Goal: Find specific page/section

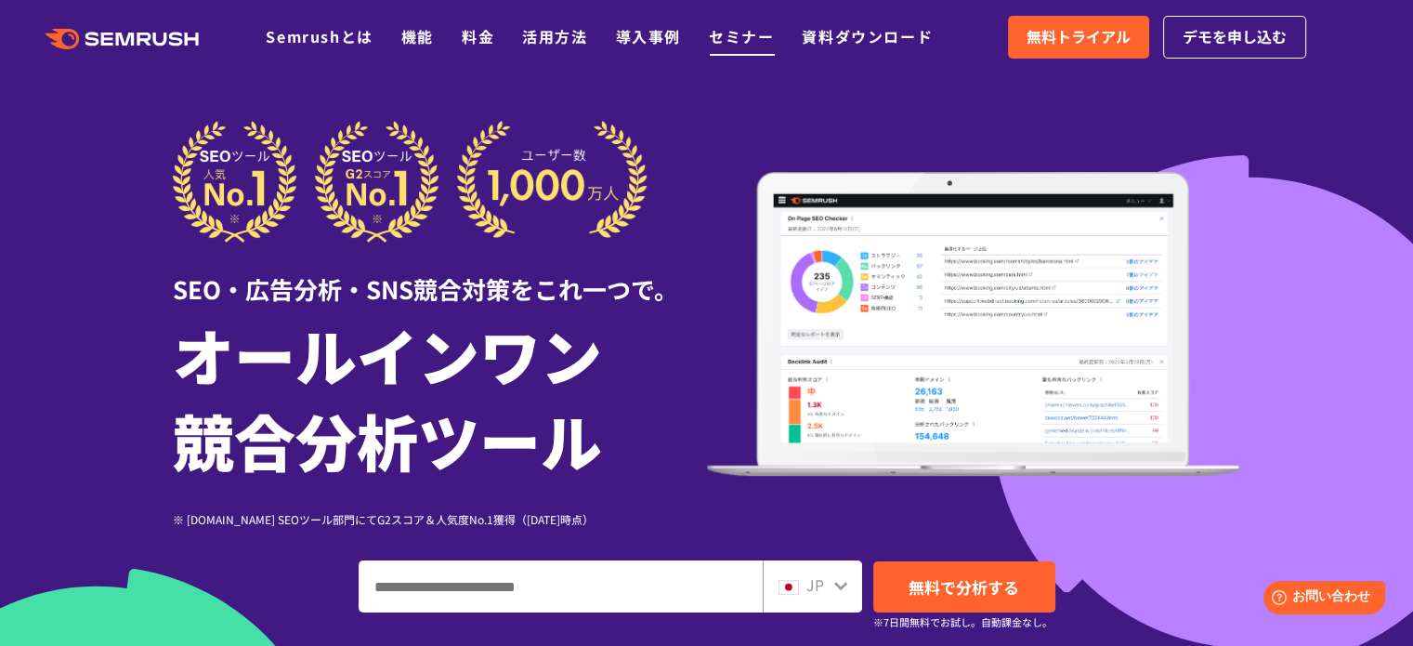
click at [733, 36] on link "セミナー" at bounding box center [741, 36] width 65 height 22
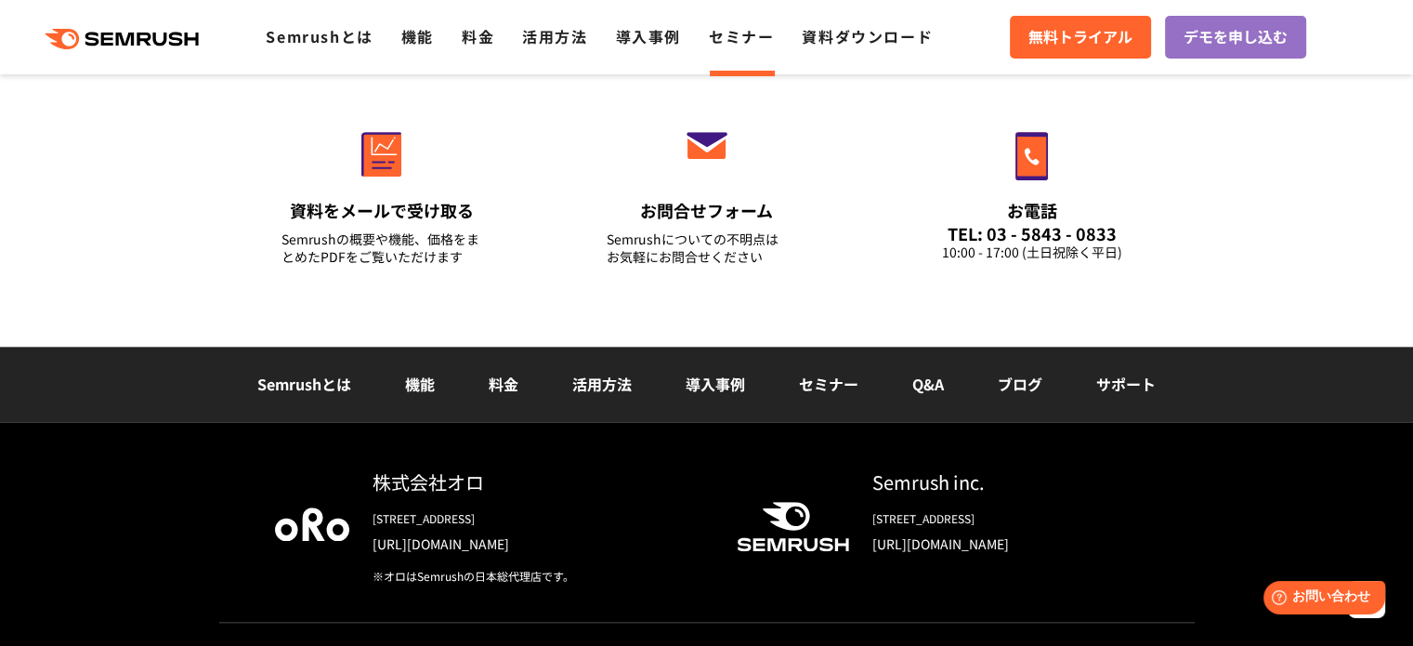
scroll to position [2145, 0]
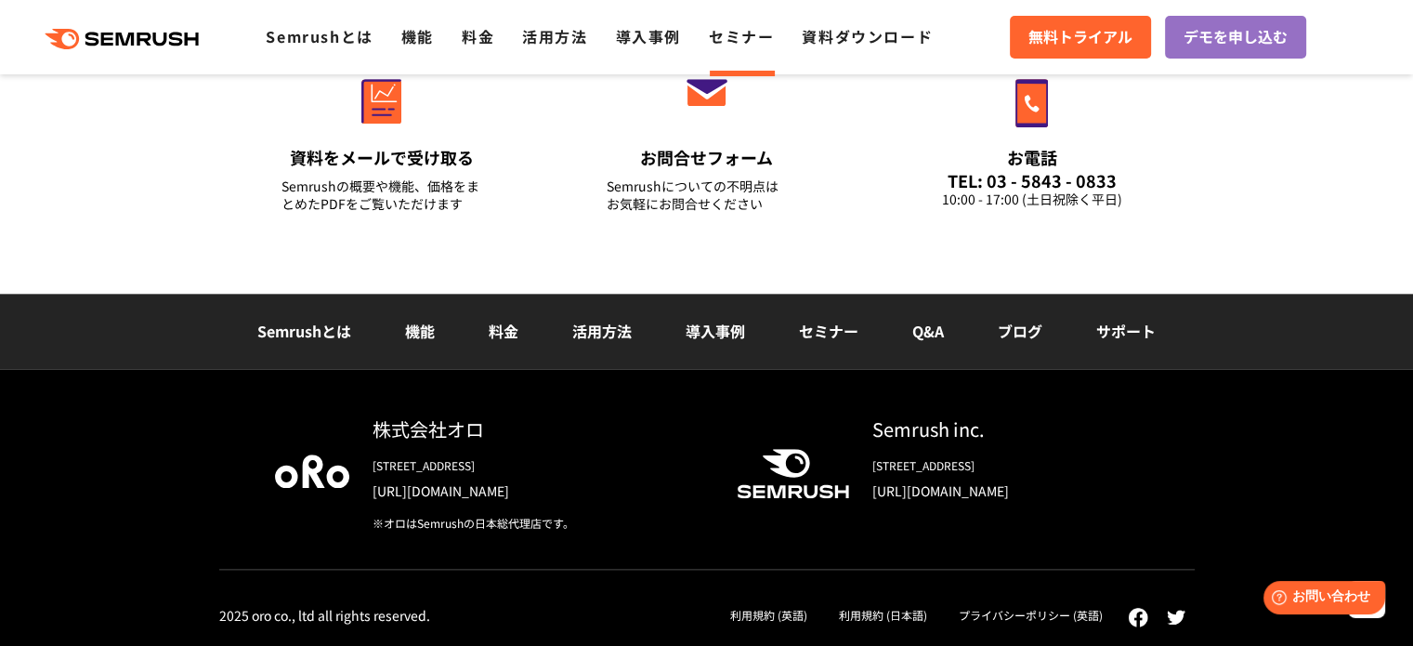
drag, startPoint x: 1067, startPoint y: 464, endPoint x: 864, endPoint y: 460, distance: 202.6
click at [864, 460] on div "Semrush inc. 800 Boylston Street Suite 2475 Boston, MA 02199 https://www.semrus…" at bounding box center [994, 464] width 290 height 99
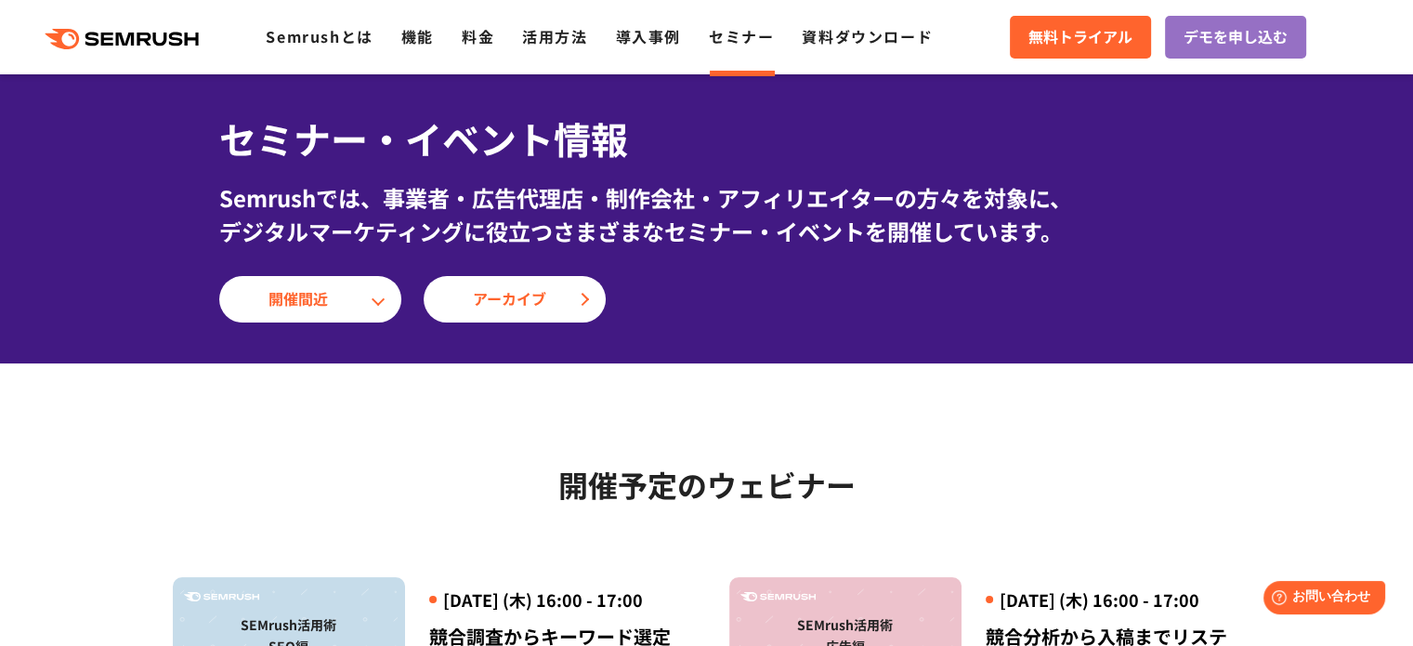
scroll to position [0, 0]
